Goal: Task Accomplishment & Management: Use online tool/utility

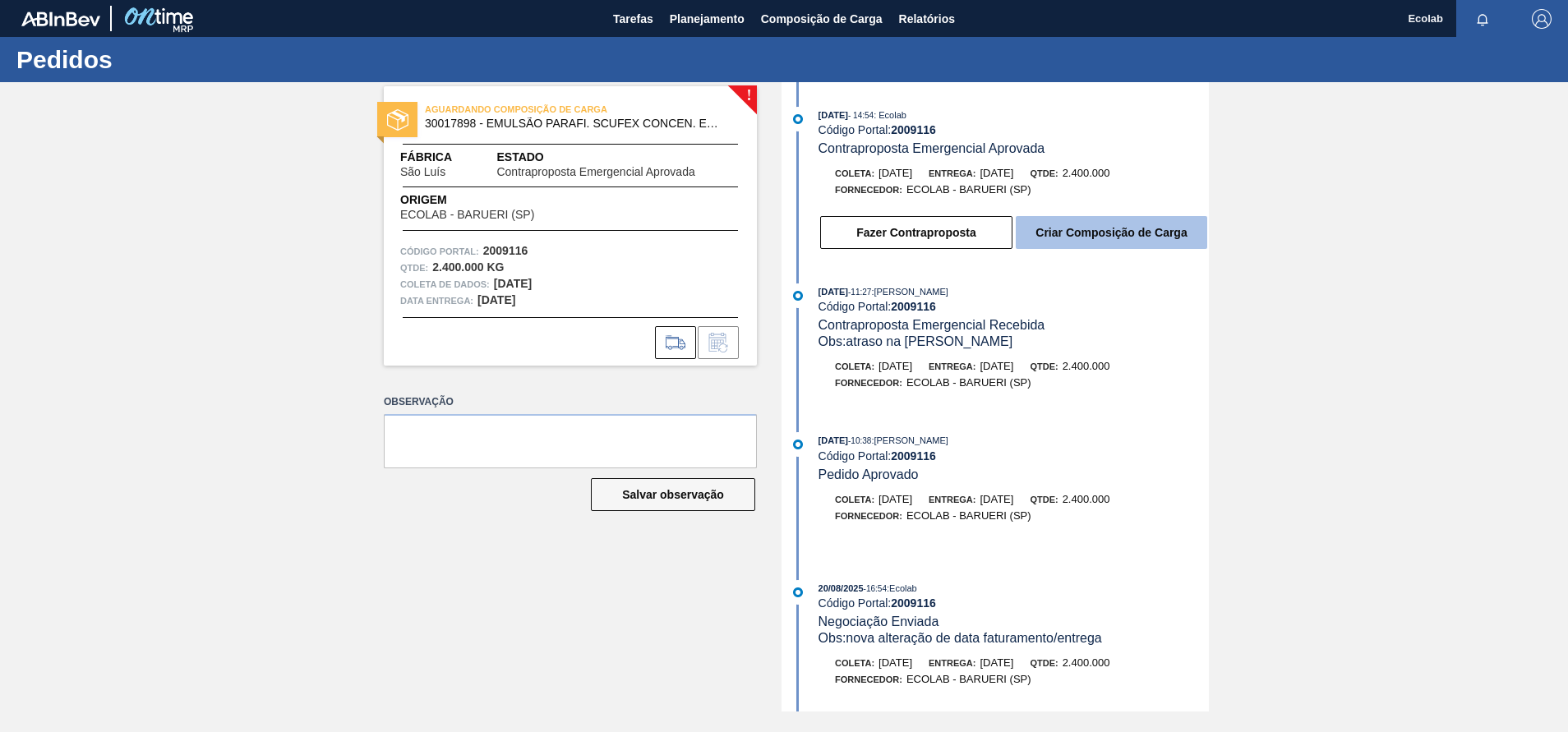
click at [1062, 235] on button "Criar Composição de Carga" at bounding box center [1111, 232] width 192 height 32
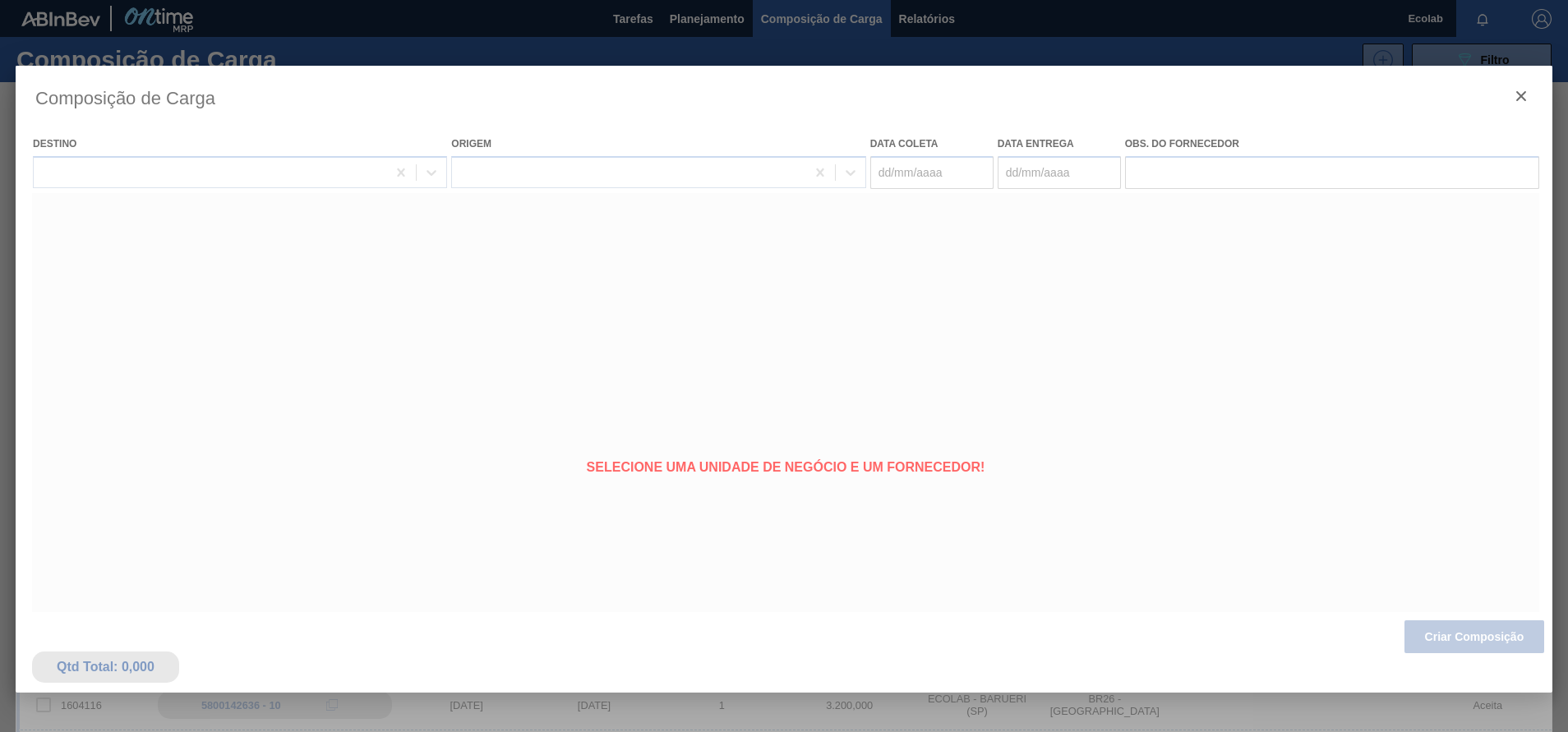
type coleta "[DATE]"
type entrega "[DATE]"
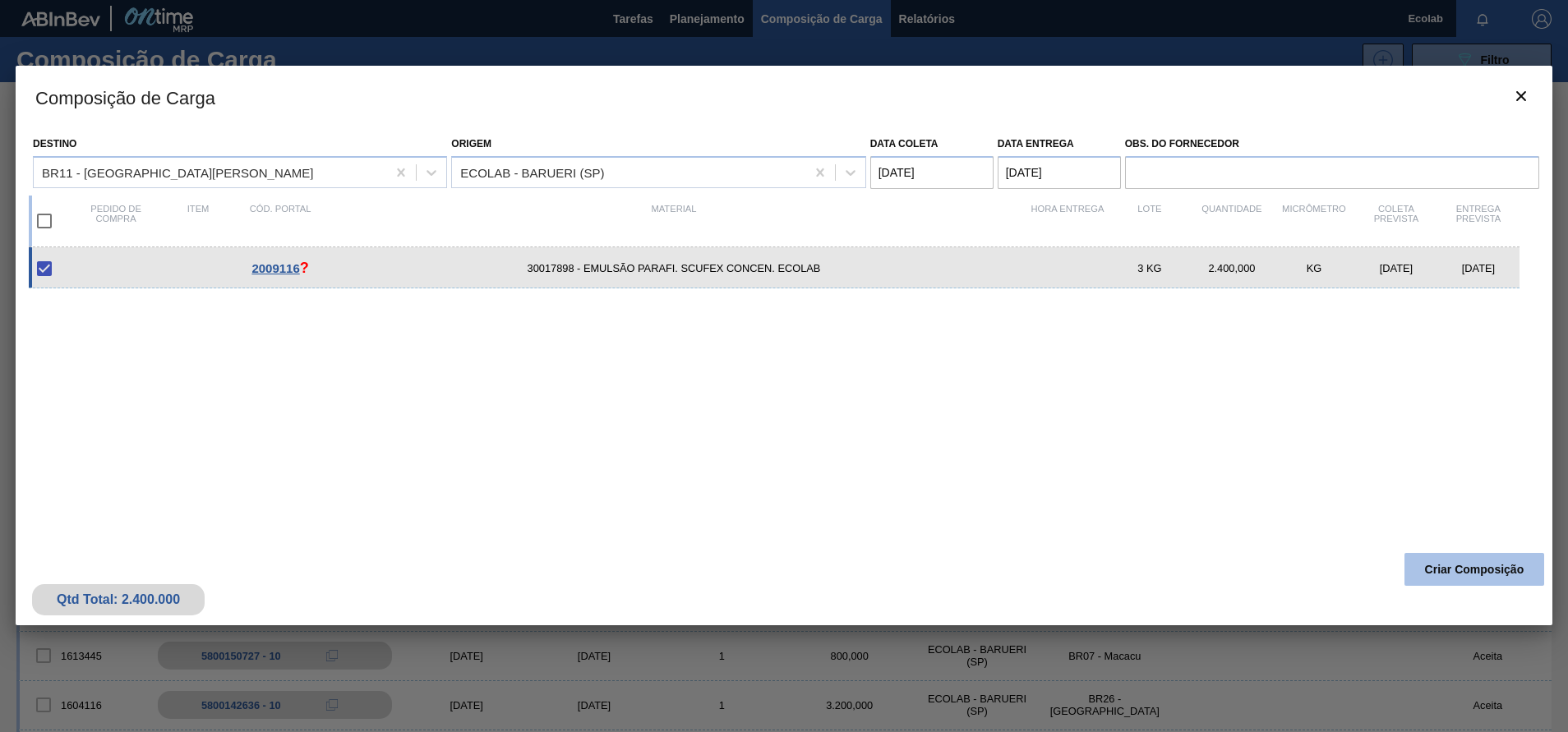
click at [1433, 568] on button "Criar Composição" at bounding box center [1475, 569] width 140 height 32
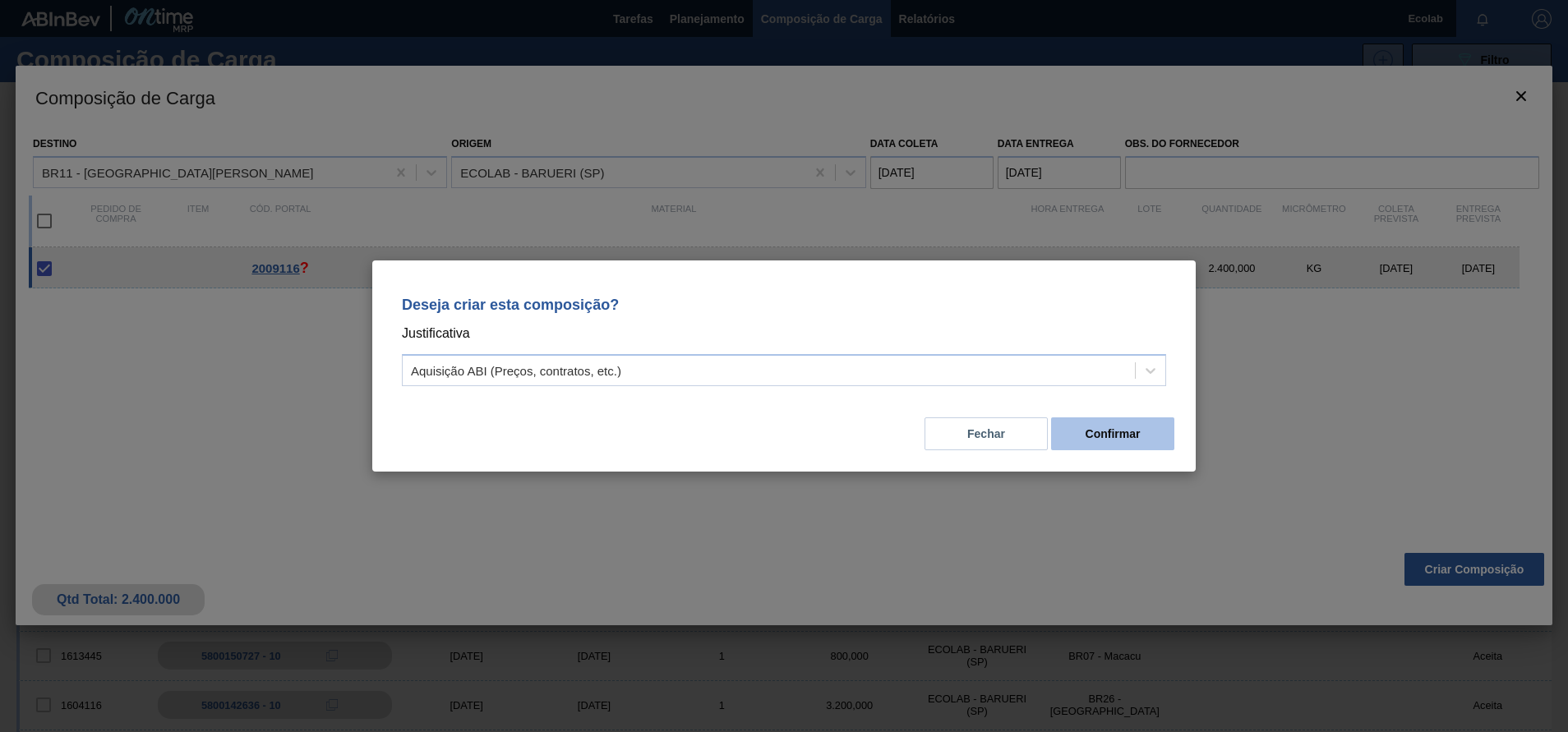
click at [1080, 433] on button "Confirmar" at bounding box center [1112, 433] width 123 height 32
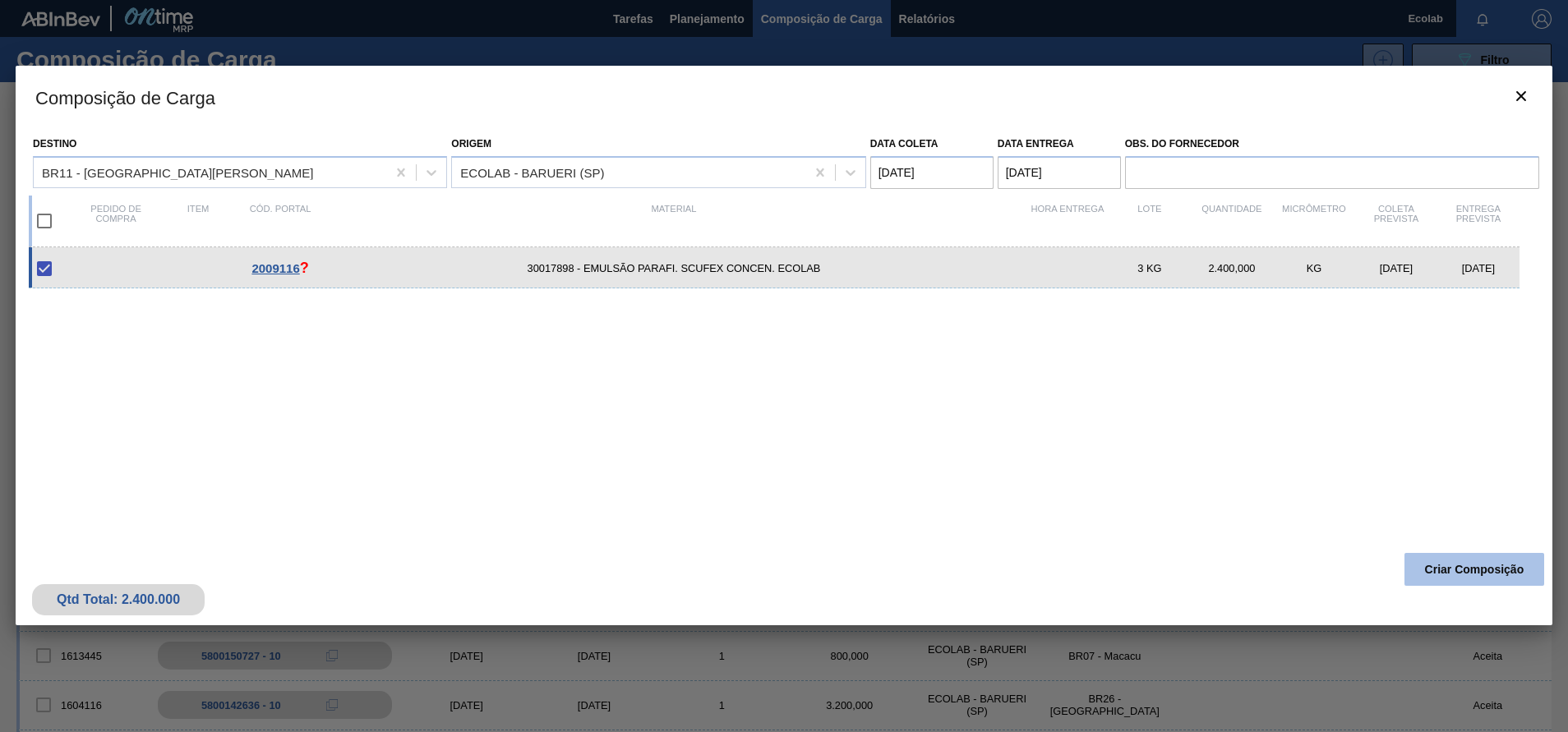
click at [1495, 565] on button "Criar Composição" at bounding box center [1475, 569] width 140 height 32
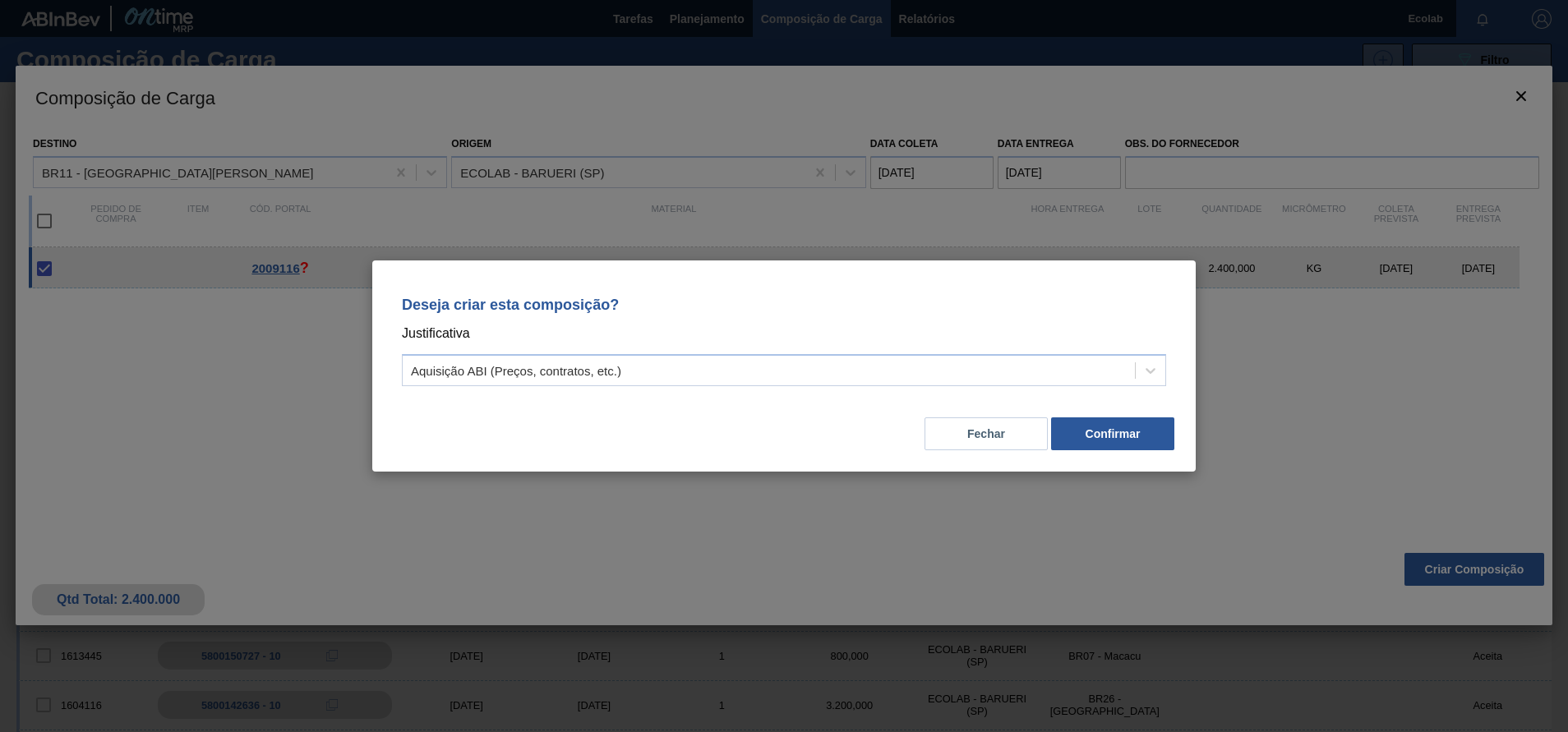
drag, startPoint x: 1396, startPoint y: 393, endPoint x: 1371, endPoint y: 344, distance: 55.0
click at [1396, 391] on div "Deseja criar esta composição? Justificativa Aquisição ABI (Preços, contratos, e…" at bounding box center [784, 366] width 1568 height 732
